Goal: Check status: Check status

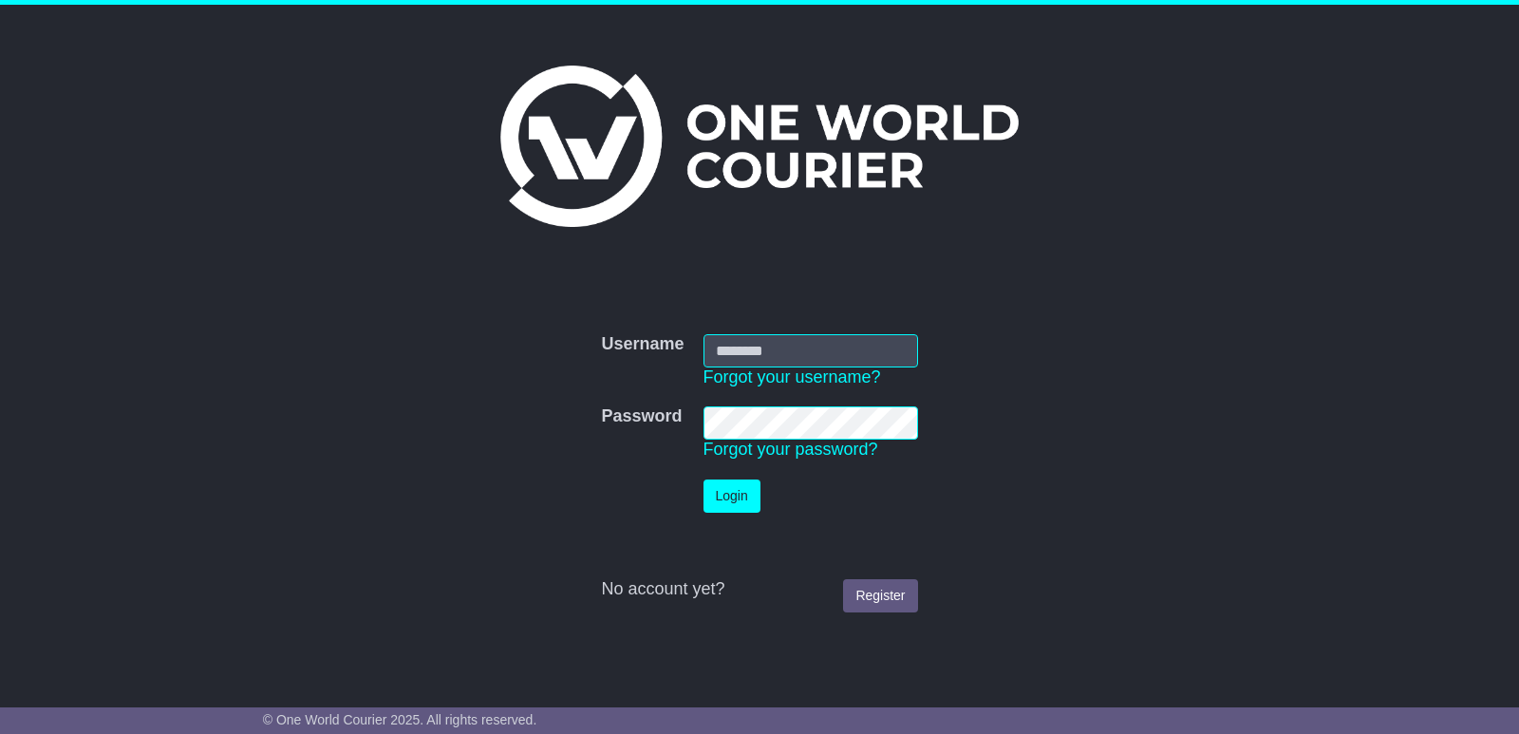
type input "**********"
click at [736, 490] on button "Login" at bounding box center [733, 495] width 57 height 33
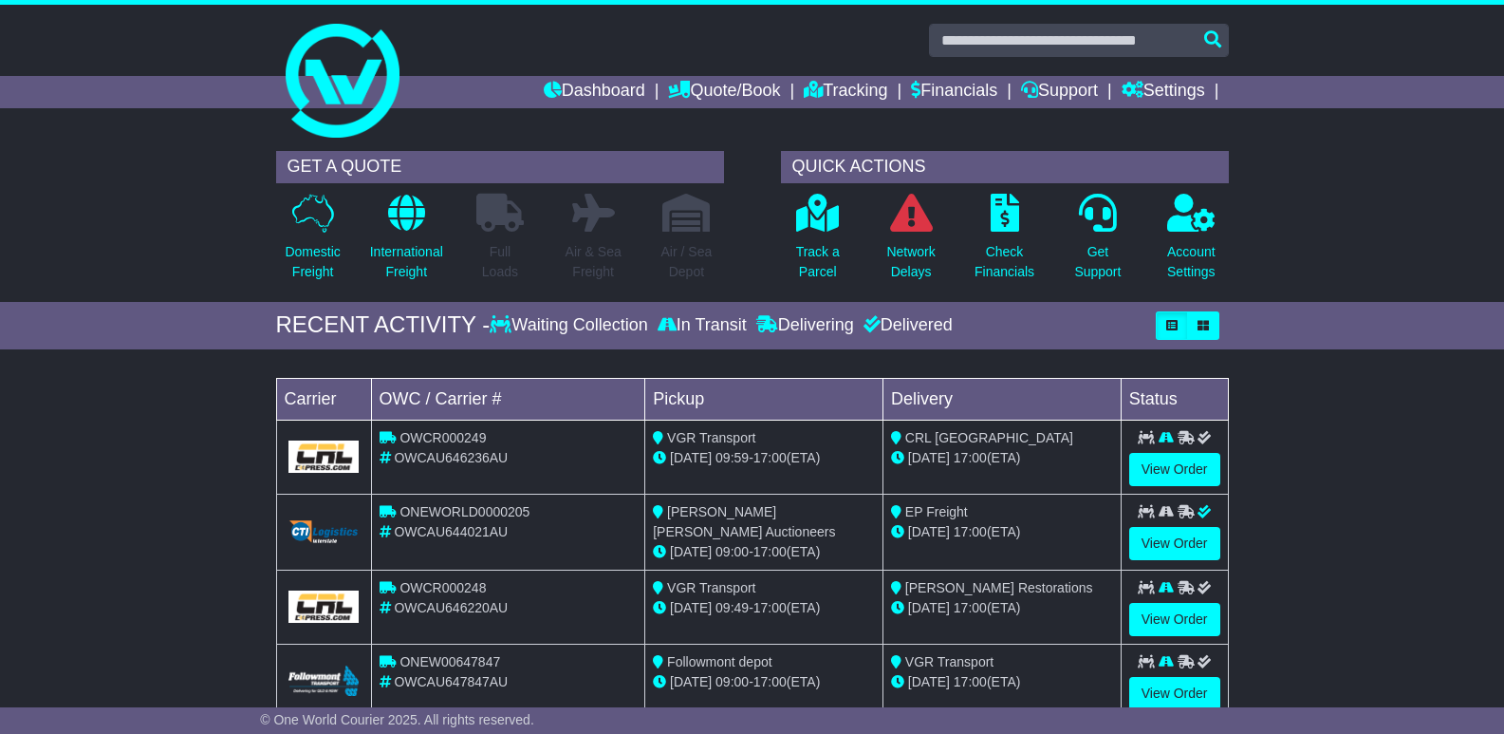
scroll to position [95, 0]
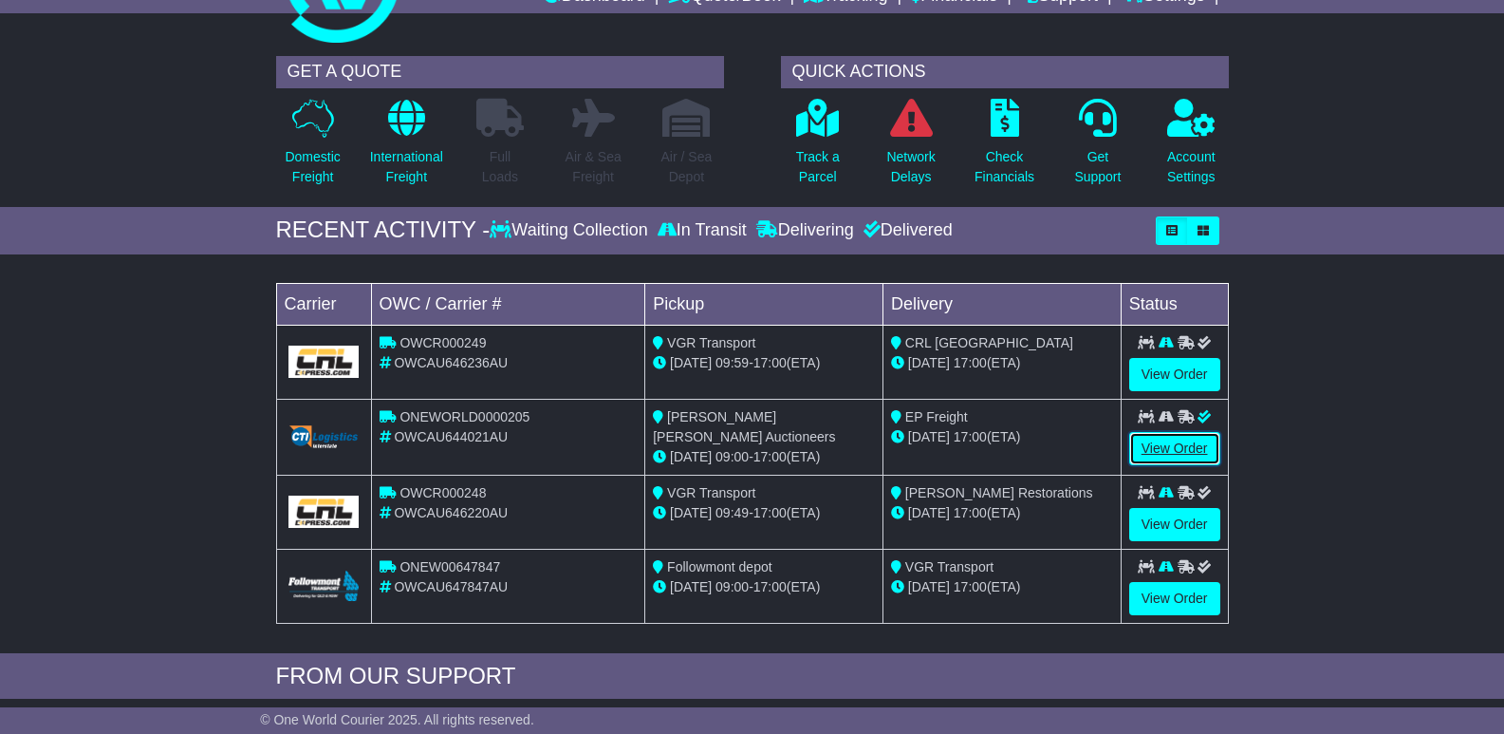
click at [1167, 447] on link "View Order" at bounding box center [1174, 448] width 91 height 33
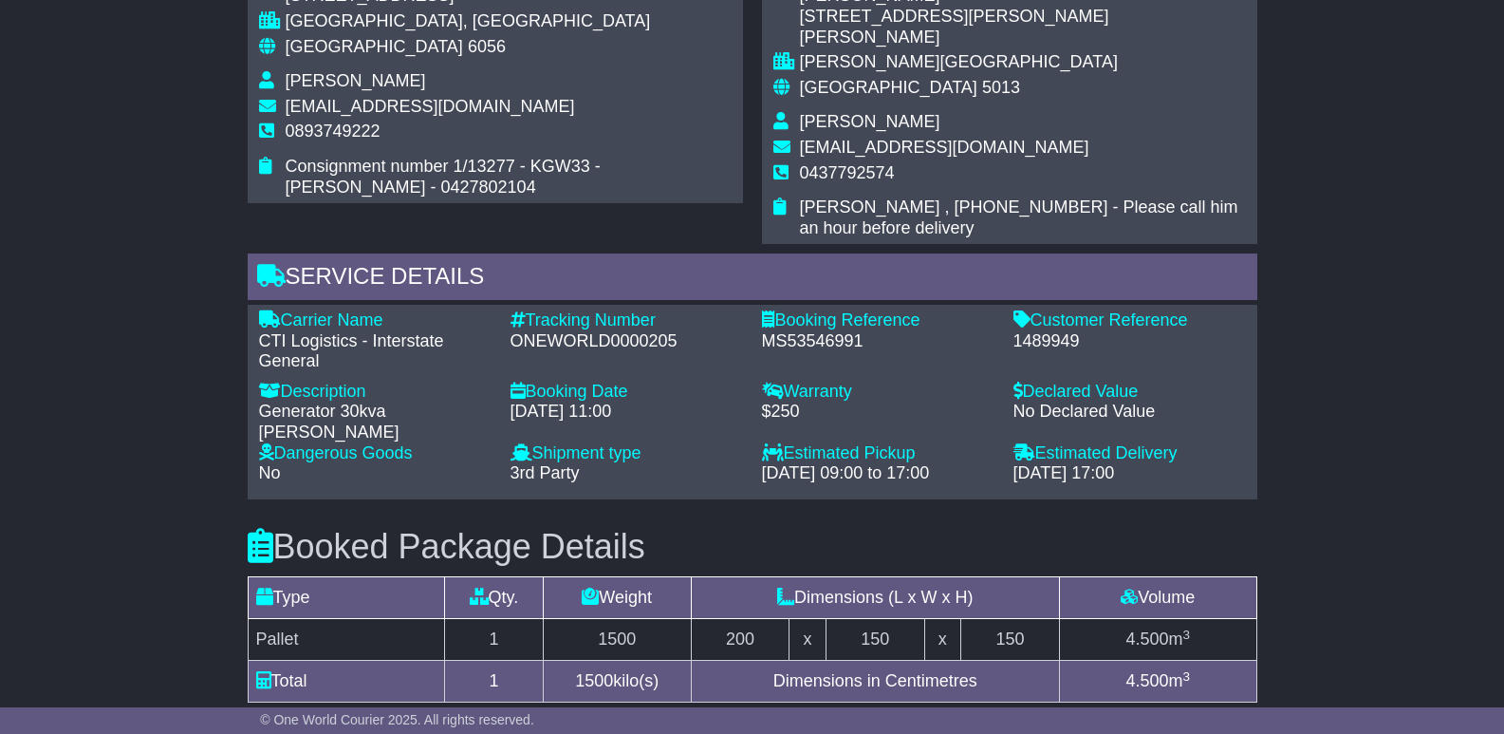
scroll to position [1210, 0]
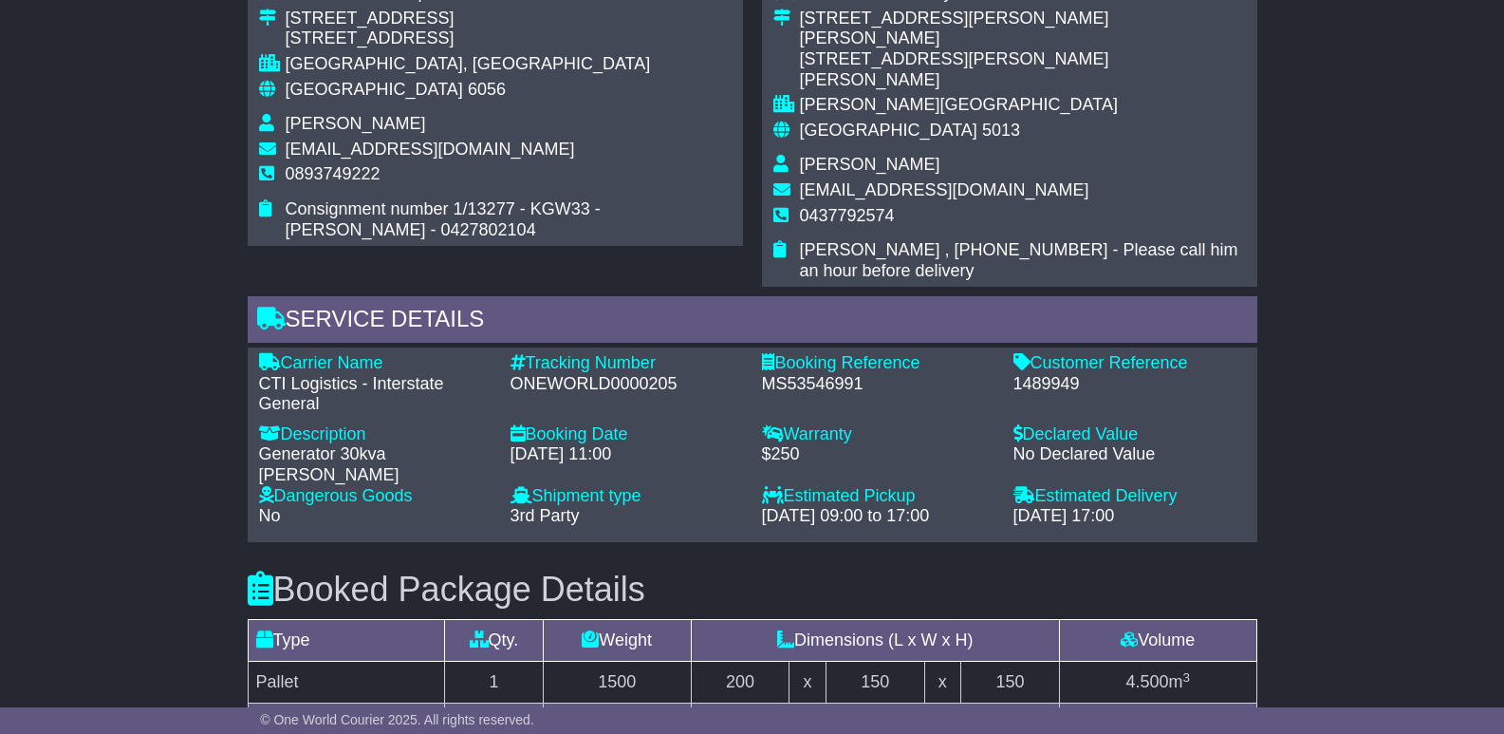
click at [1031, 374] on div "1489949" at bounding box center [1130, 384] width 233 height 21
copy div "1489949"
